Goal: Transaction & Acquisition: Download file/media

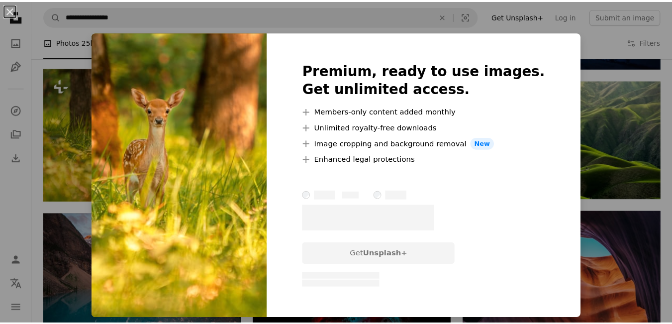
scroll to position [620, 0]
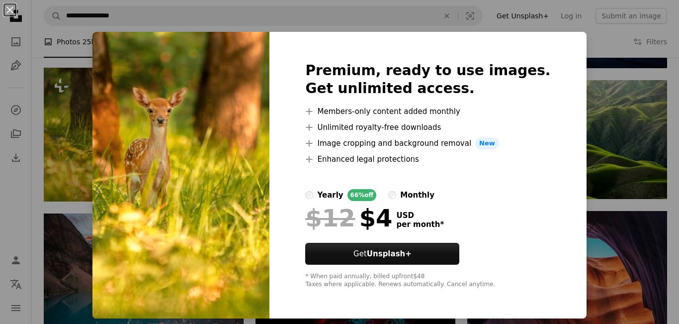
click at [667, 78] on div "An X shape Premium, ready to use images. Get unlimited access. A plus sign Memb…" at bounding box center [339, 162] width 679 height 324
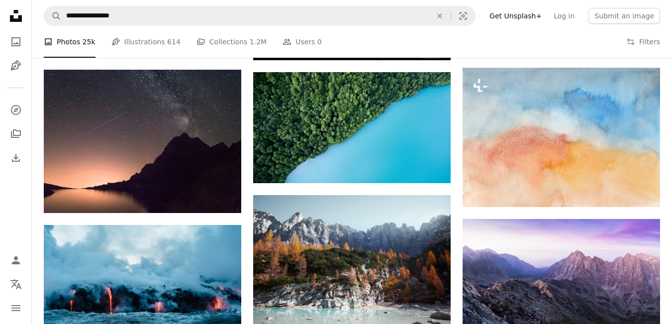
scroll to position [889, 0]
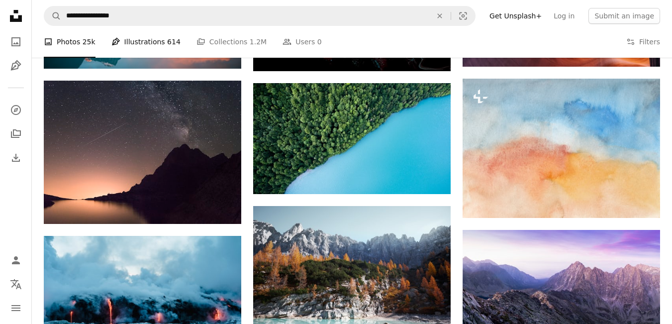
click at [144, 39] on link "Pen Tool Illustrations 614" at bounding box center [145, 42] width 69 height 32
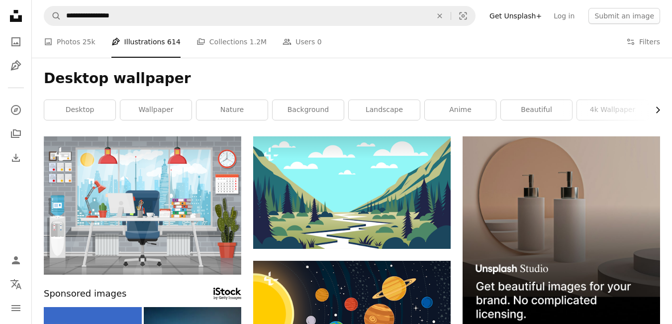
click at [656, 111] on icon "Chevron right" at bounding box center [658, 110] width 10 height 10
click at [464, 104] on link "desktop background" at bounding box center [471, 110] width 71 height 20
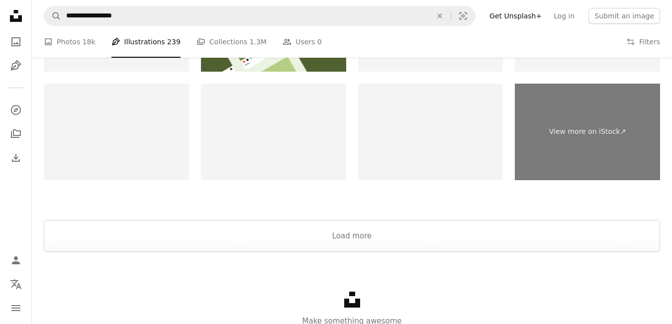
scroll to position [1491, 0]
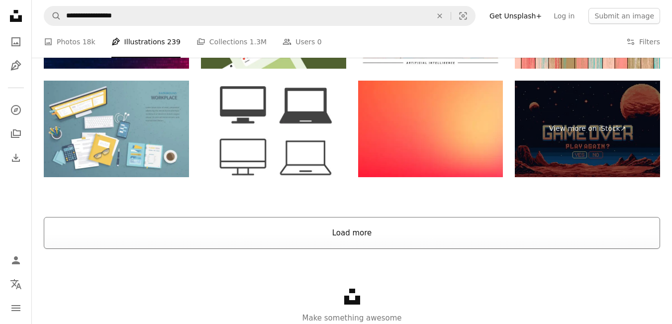
click at [418, 232] on button "Load more" at bounding box center [352, 233] width 616 height 32
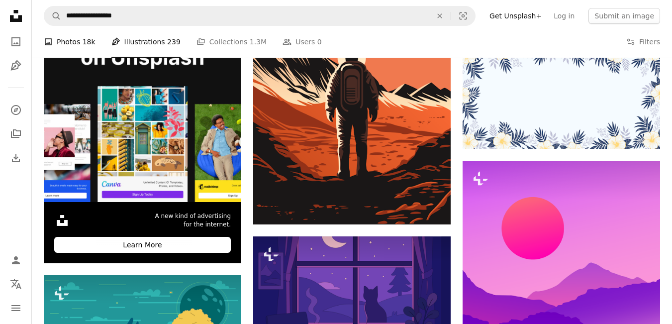
click at [89, 45] on span "18k" at bounding box center [89, 41] width 13 height 11
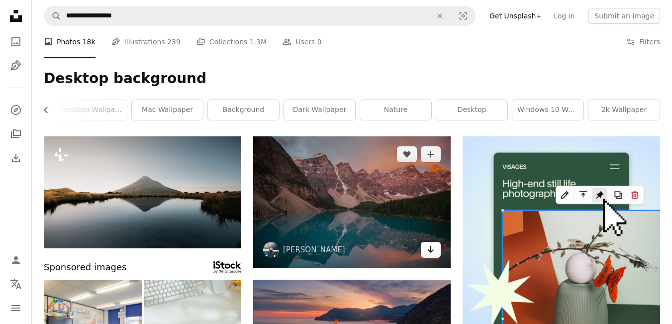
click at [431, 248] on icon "Download" at bounding box center [431, 249] width 6 height 7
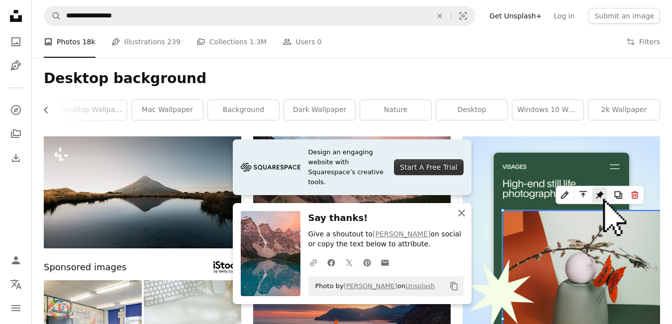
click at [461, 209] on icon "An X shape" at bounding box center [462, 213] width 12 height 12
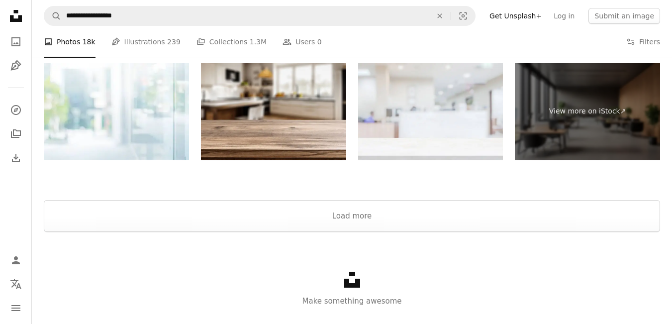
scroll to position [1378, 0]
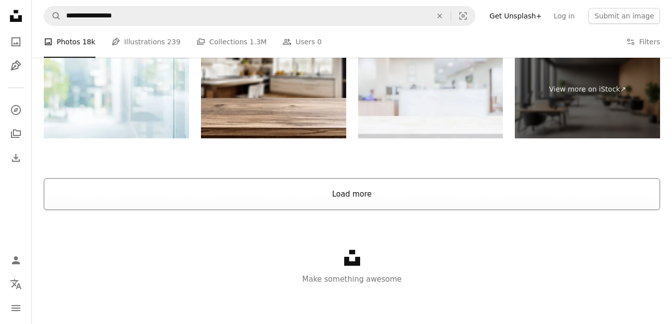
click at [452, 187] on button "Load more" at bounding box center [352, 194] width 616 height 32
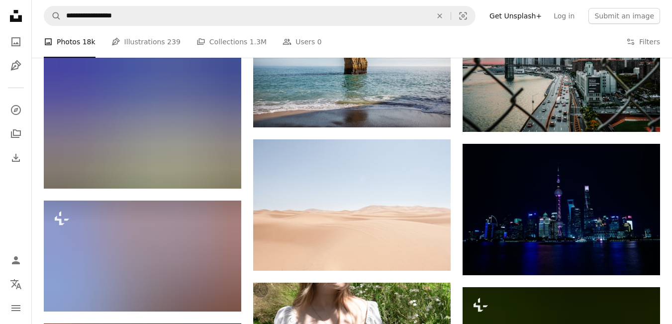
scroll to position [5641, 0]
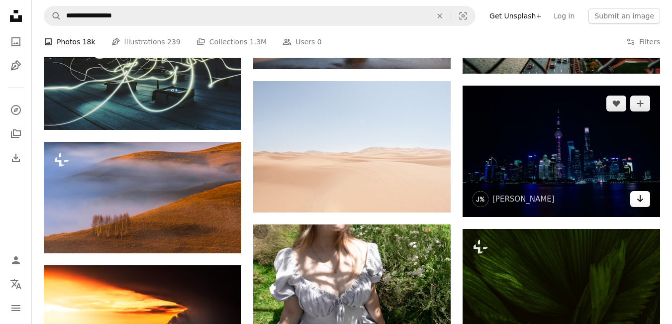
click at [635, 201] on link "Arrow pointing down" at bounding box center [640, 199] width 20 height 16
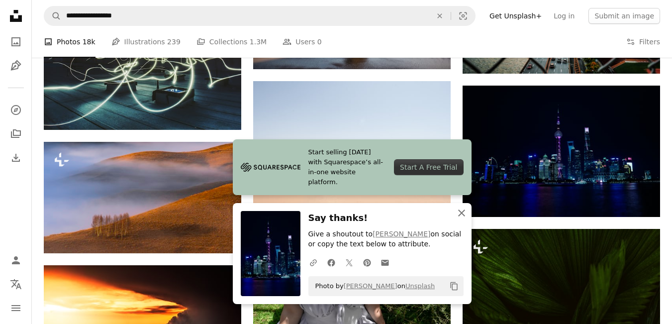
click at [463, 211] on icon "button" at bounding box center [461, 212] width 7 height 7
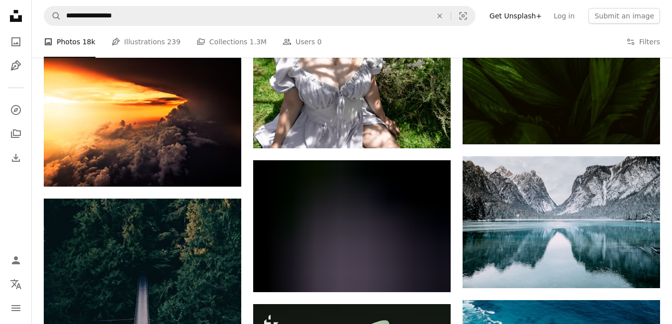
scroll to position [5919, 0]
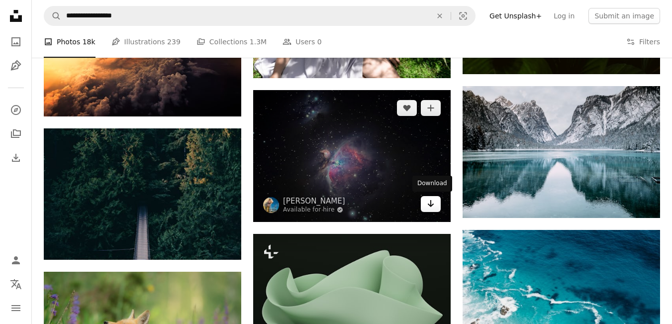
click at [425, 207] on link "Arrow pointing down" at bounding box center [431, 204] width 20 height 16
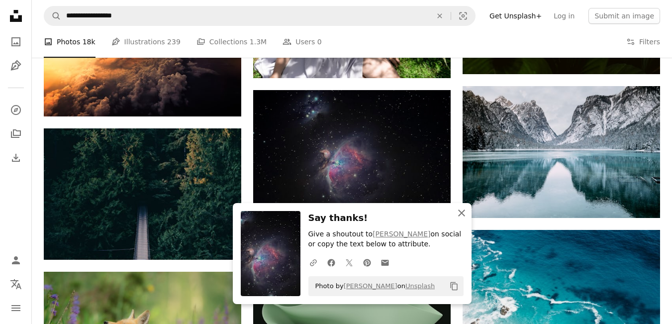
click at [461, 215] on icon "An X shape" at bounding box center [462, 213] width 12 height 12
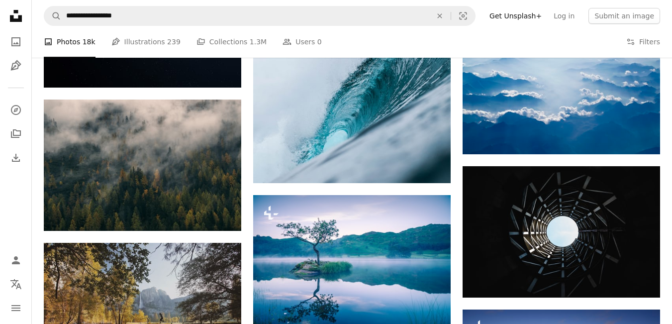
scroll to position [6538, 0]
